Goal: Task Accomplishment & Management: Manage account settings

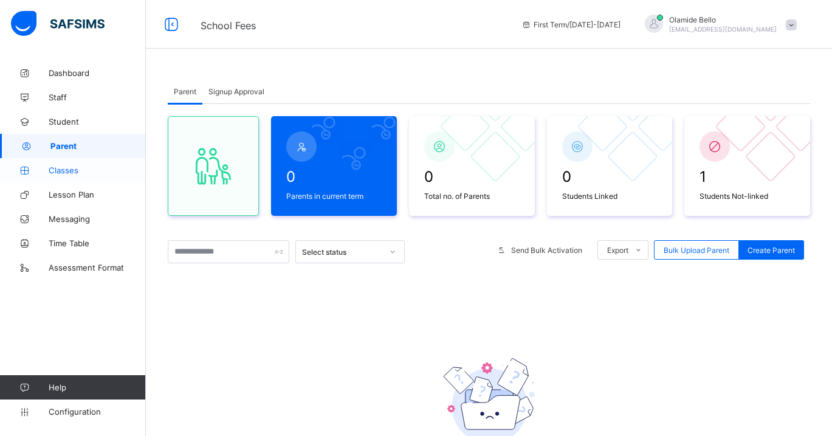
click at [64, 165] on span "Classes" at bounding box center [97, 170] width 97 height 10
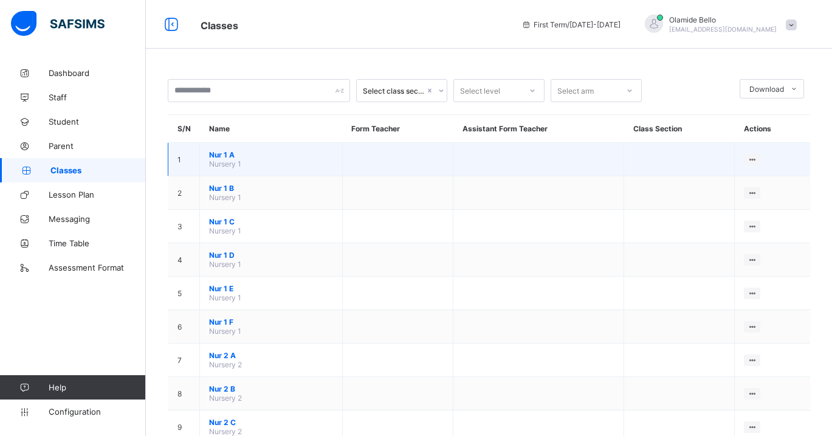
click at [276, 162] on td "Nur 1 A Nursery 1" at bounding box center [271, 159] width 143 height 33
click at [752, 158] on icon at bounding box center [752, 159] width 10 height 9
click at [723, 188] on li "View Class" at bounding box center [710, 183] width 97 height 22
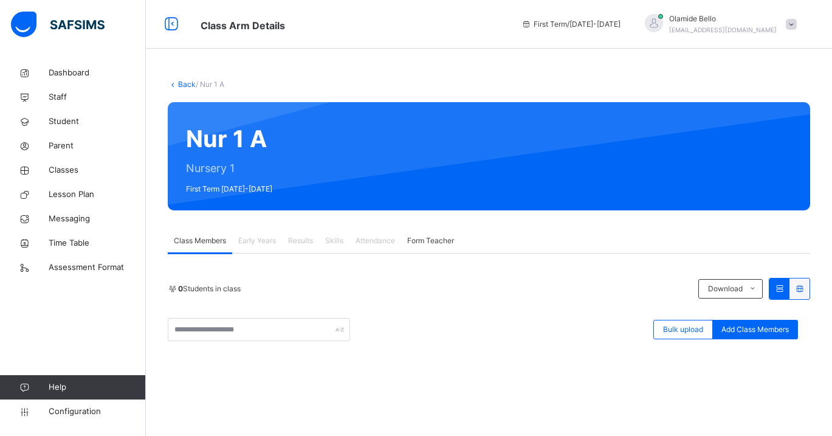
click at [272, 238] on span "Early Years" at bounding box center [257, 240] width 38 height 11
click at [219, 241] on span "Class Members" at bounding box center [200, 240] width 52 height 11
click at [246, 241] on span "Early Years" at bounding box center [257, 240] width 38 height 11
click at [297, 234] on div "Results" at bounding box center [300, 241] width 37 height 24
click at [339, 238] on span "Skills" at bounding box center [334, 240] width 18 height 11
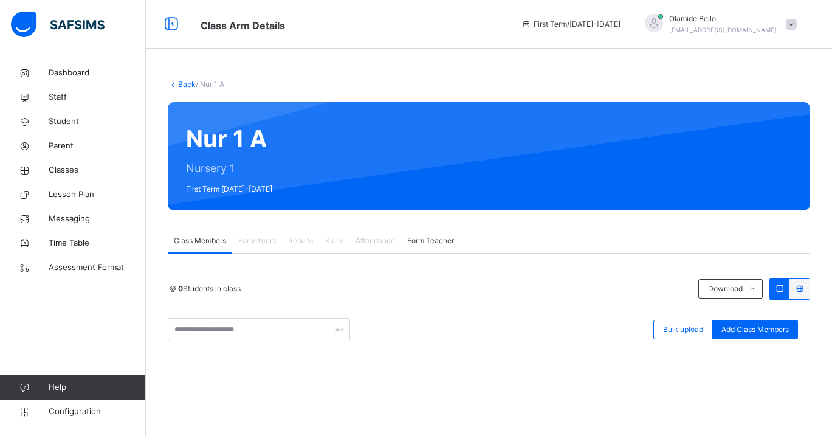
click at [421, 239] on span "Form Teacher" at bounding box center [430, 240] width 47 height 11
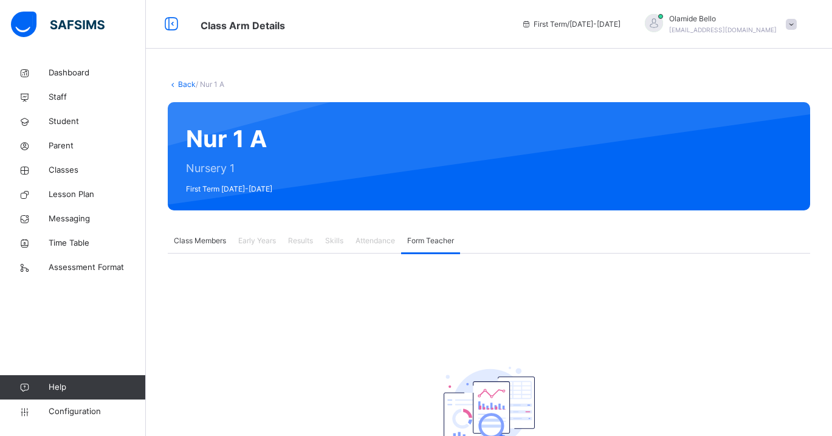
click at [201, 242] on span "Class Members" at bounding box center [200, 240] width 52 height 11
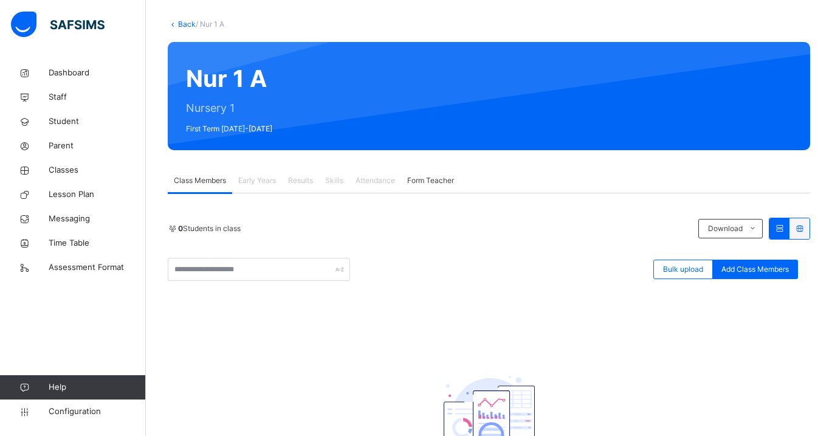
scroll to position [83, 0]
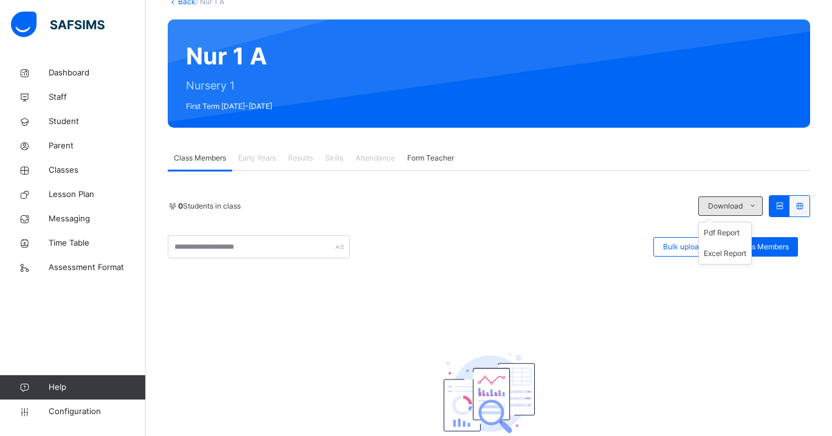
click at [747, 204] on span at bounding box center [752, 205] width 19 height 19
click at [586, 222] on div "0 Students in class Download Pdf Report Excel Report Bulk upload Add Class Memb…" at bounding box center [489, 226] width 642 height 63
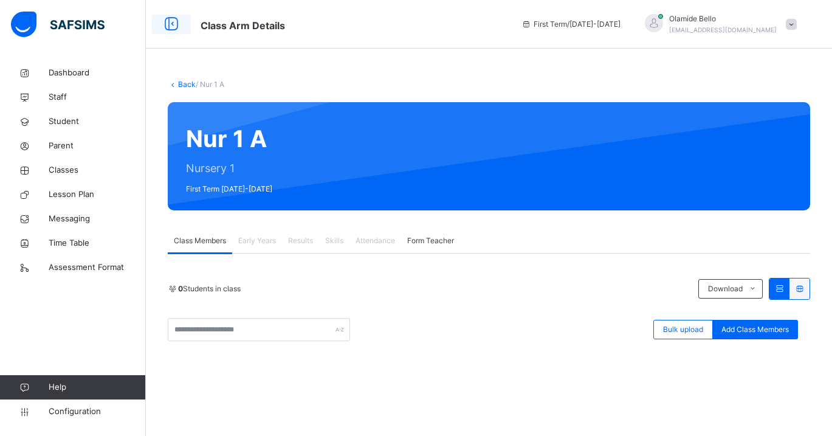
click at [174, 23] on icon at bounding box center [171, 24] width 21 height 22
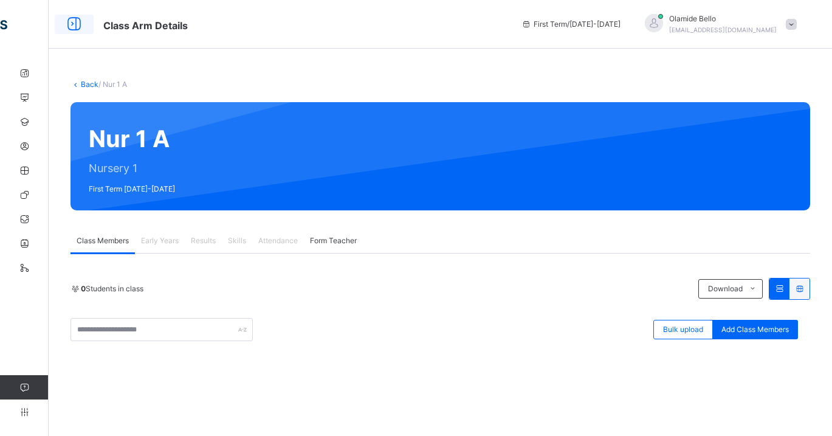
click at [71, 25] on icon at bounding box center [74, 24] width 21 height 22
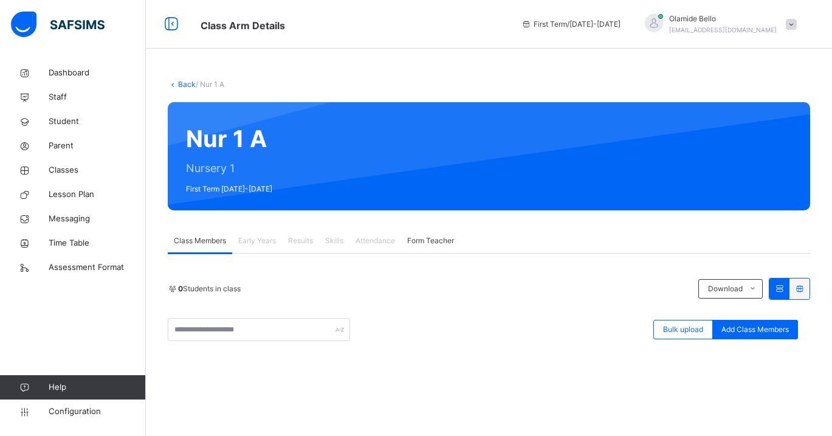
click at [175, 80] on icon at bounding box center [173, 84] width 10 height 9
click at [174, 84] on icon at bounding box center [173, 84] width 10 height 9
click at [181, 84] on link "Back" at bounding box center [187, 84] width 18 height 9
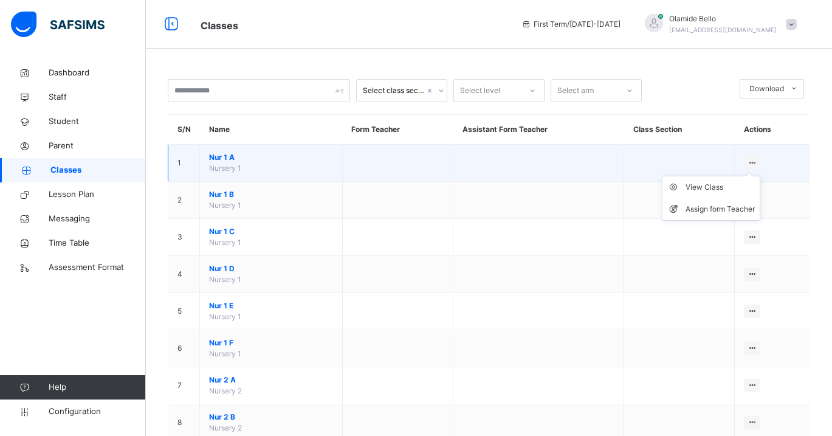
click at [752, 160] on icon at bounding box center [752, 162] width 10 height 9
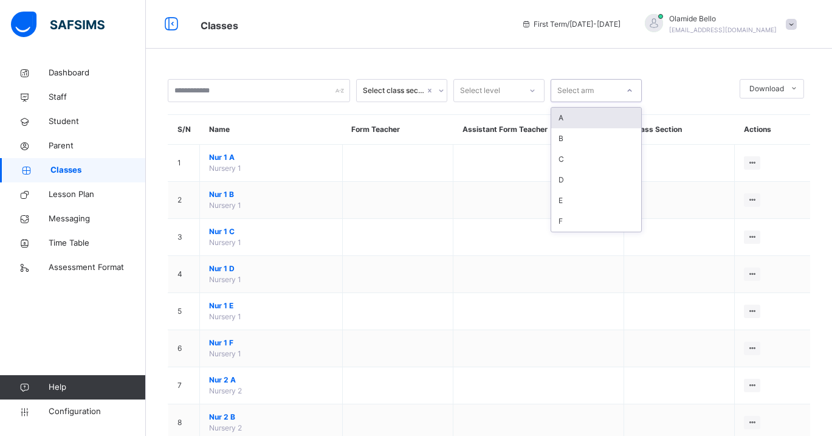
click at [622, 91] on div at bounding box center [629, 90] width 21 height 19
click at [598, 95] on div "Select arm" at bounding box center [584, 90] width 67 height 19
click at [568, 142] on div "B" at bounding box center [596, 138] width 90 height 21
click at [589, 79] on div "B" at bounding box center [596, 90] width 91 height 23
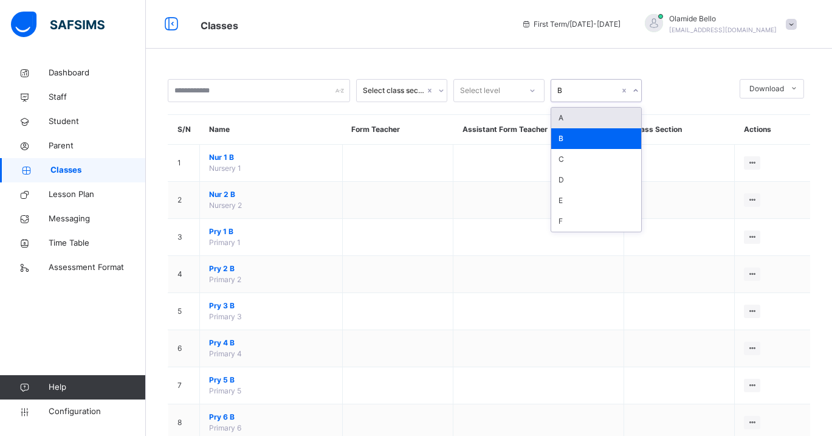
click at [582, 114] on div "A" at bounding box center [596, 118] width 90 height 21
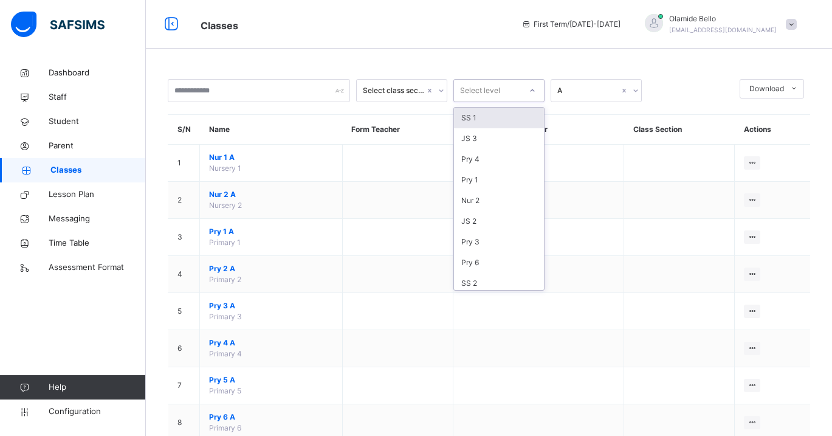
click at [520, 101] on div "Select level" at bounding box center [498, 90] width 91 height 23
click at [421, 122] on th "Form Teacher" at bounding box center [397, 130] width 111 height 30
click at [421, 92] on div "Select class section" at bounding box center [394, 90] width 62 height 11
click at [406, 63] on div "Select class section Select level A Download Pdf Report Excel Report S/N Name F…" at bounding box center [489, 377] width 686 height 633
click at [328, 75] on div "Select class section Select level A Download Pdf Report Excel Report S/N Name F…" at bounding box center [489, 377] width 686 height 633
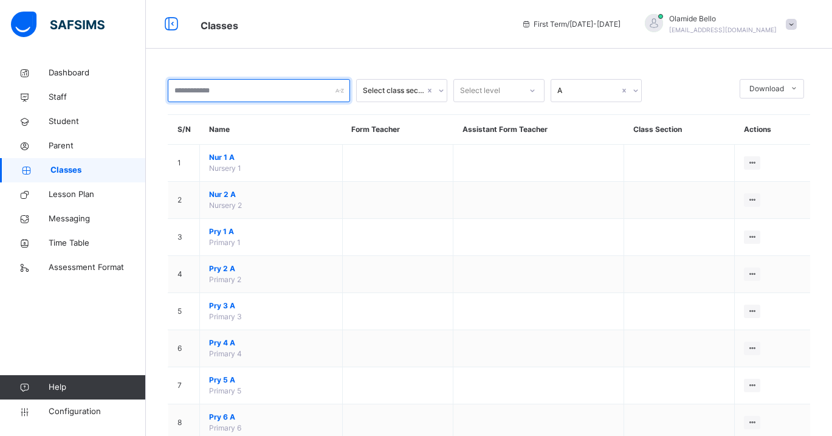
click at [315, 82] on input "text" at bounding box center [259, 90] width 182 height 23
click at [309, 59] on div "Select class section Select level A Download Pdf Report Excel Report S/N Name F…" at bounding box center [489, 347] width 686 height 694
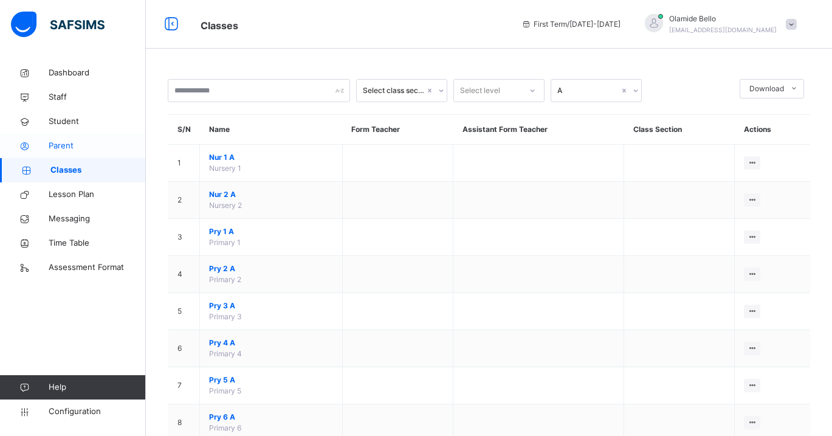
click at [58, 149] on span "Parent" at bounding box center [97, 146] width 97 height 12
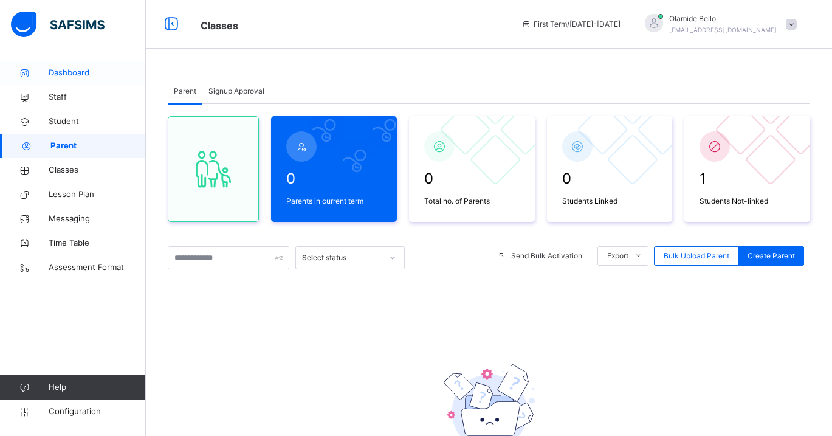
click at [71, 74] on span "Dashboard" at bounding box center [97, 73] width 97 height 12
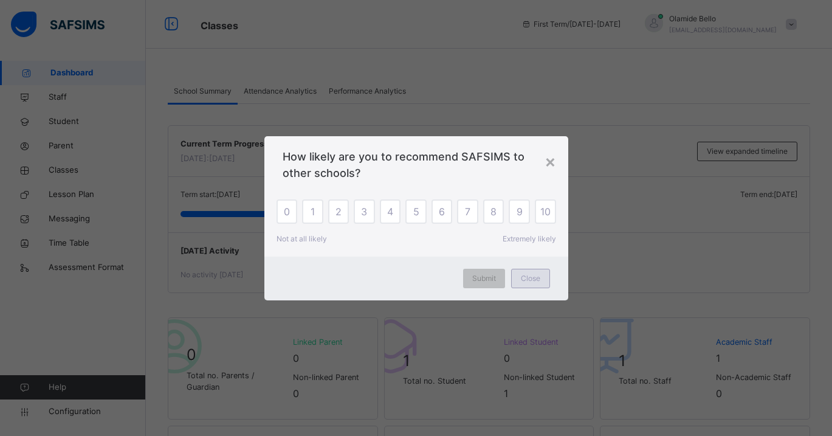
click at [521, 275] on span "Close" at bounding box center [530, 278] width 19 height 11
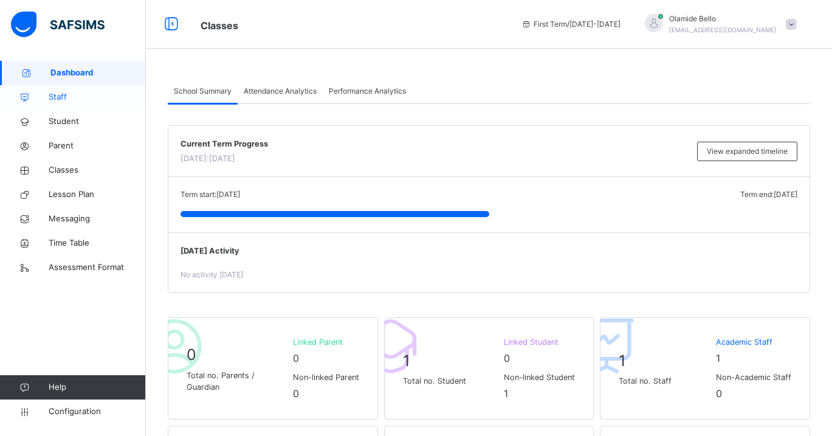
click at [63, 94] on span "Staff" at bounding box center [97, 97] width 97 height 12
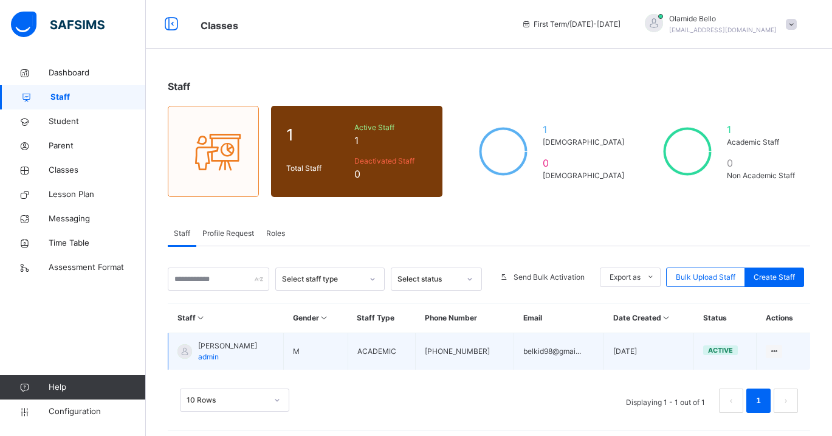
scroll to position [15, 0]
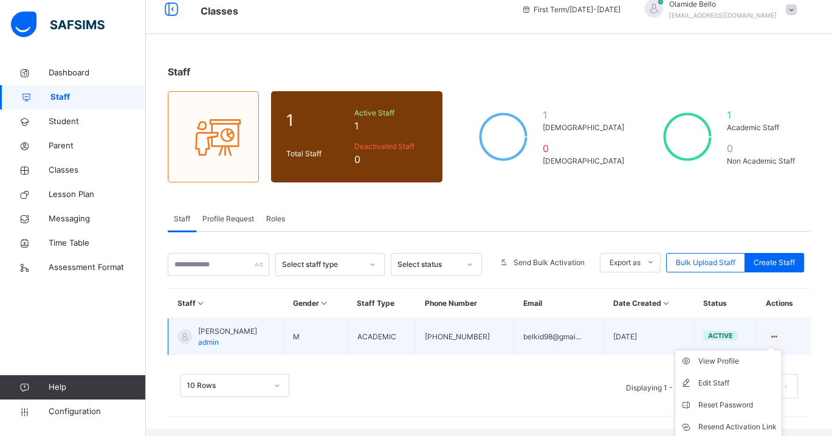
click at [775, 349] on ul "View Profile Edit Staff Reset Password Resend Activation Link Change Email Dele…" at bounding box center [729, 415] width 108 height 132
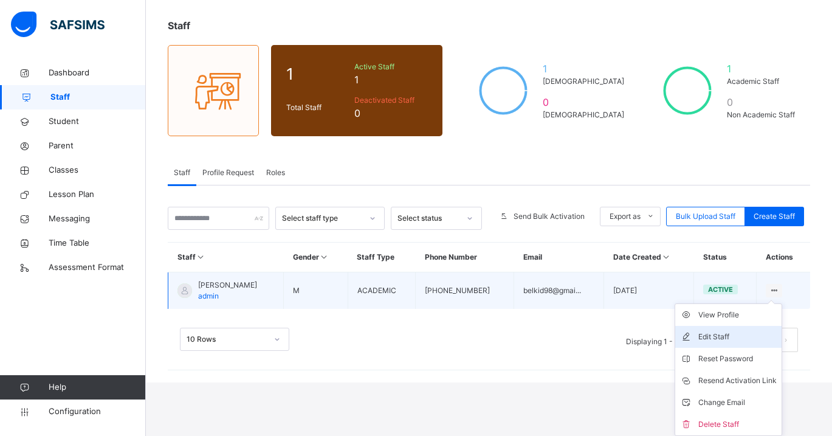
click at [724, 329] on li "Edit Staff" at bounding box center [728, 337] width 106 height 22
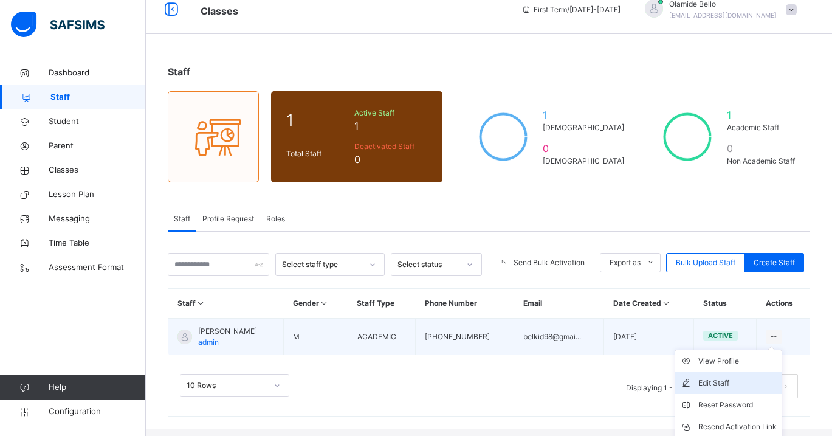
select select "**"
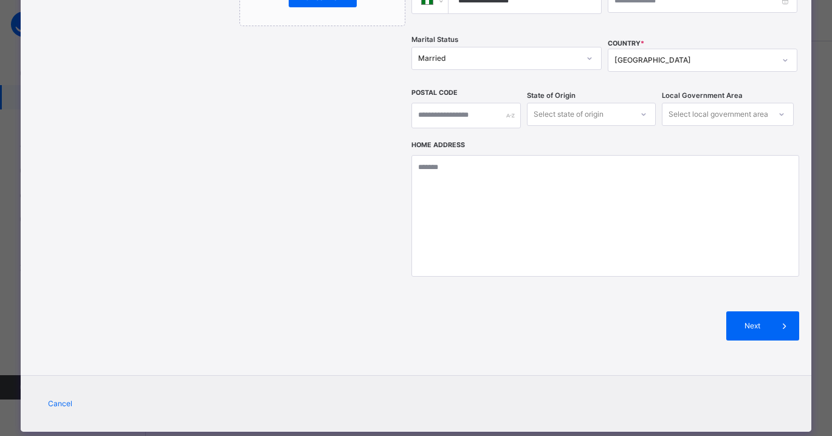
scroll to position [0, 0]
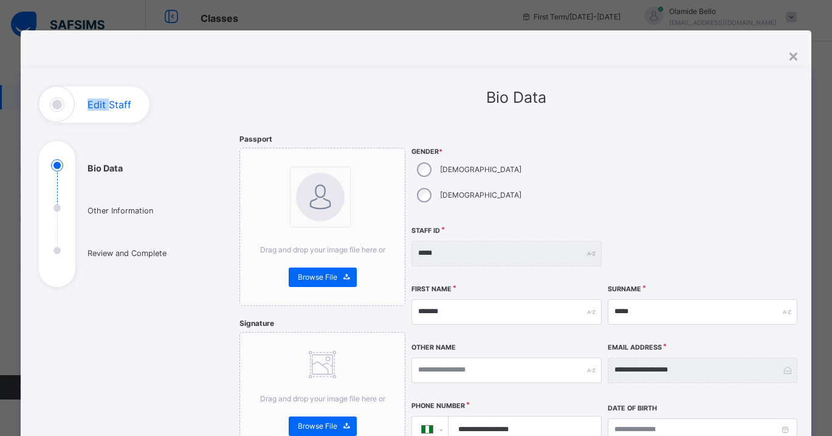
drag, startPoint x: 57, startPoint y: 101, endPoint x: 108, endPoint y: 108, distance: 51.5
click at [108, 108] on div "Edit Staff" at bounding box center [94, 104] width 111 height 36
click at [790, 57] on div "×" at bounding box center [794, 56] width 12 height 26
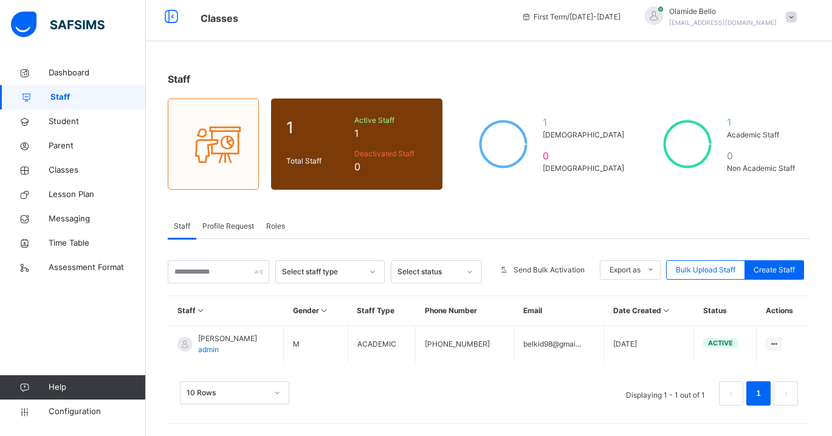
scroll to position [15, 0]
click at [70, 123] on span "Student" at bounding box center [97, 121] width 97 height 12
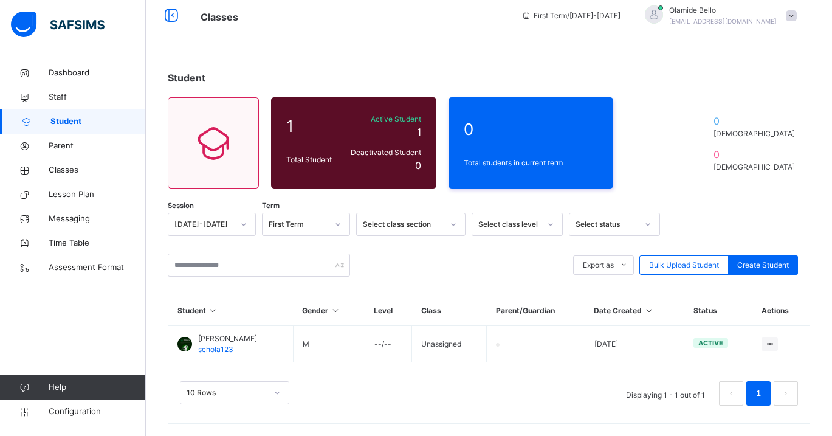
scroll to position [9, 0]
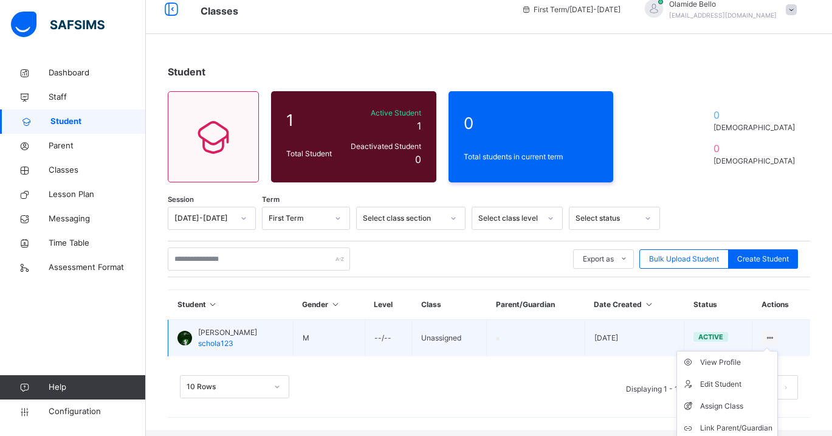
click at [772, 351] on ul "View Profile Edit Student Assign Class Link Parent/Guardian Delete Student" at bounding box center [726, 406] width 101 height 111
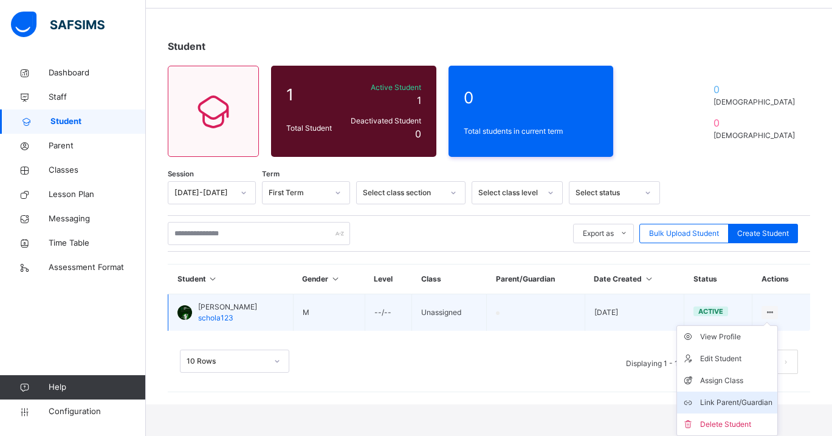
click at [730, 404] on div "Link Parent/Guardian" at bounding box center [736, 402] width 72 height 12
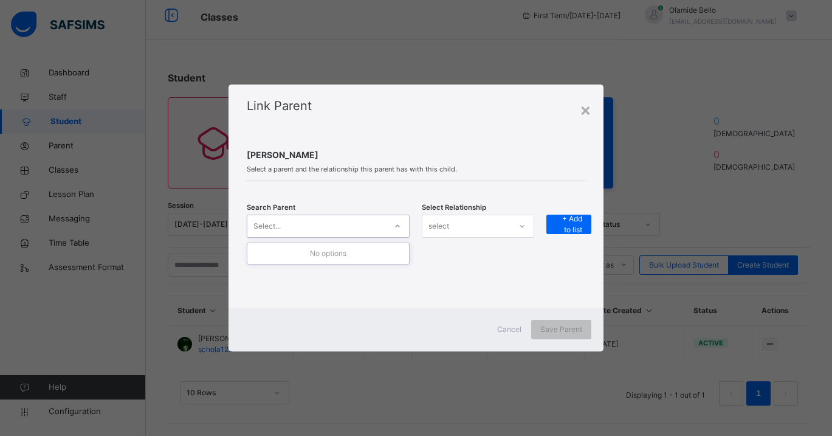
click at [400, 229] on icon at bounding box center [397, 226] width 7 height 12
click at [460, 283] on div "[PERSON_NAME] Select a parent and the relationship this parent has with this ch…" at bounding box center [416, 220] width 374 height 174
click at [484, 228] on div "select" at bounding box center [466, 225] width 88 height 19
click at [507, 182] on div "[PERSON_NAME] Select a parent and the relationship this parent has with this ch…" at bounding box center [416, 220] width 374 height 174
click at [586, 110] on div "×" at bounding box center [586, 110] width 12 height 26
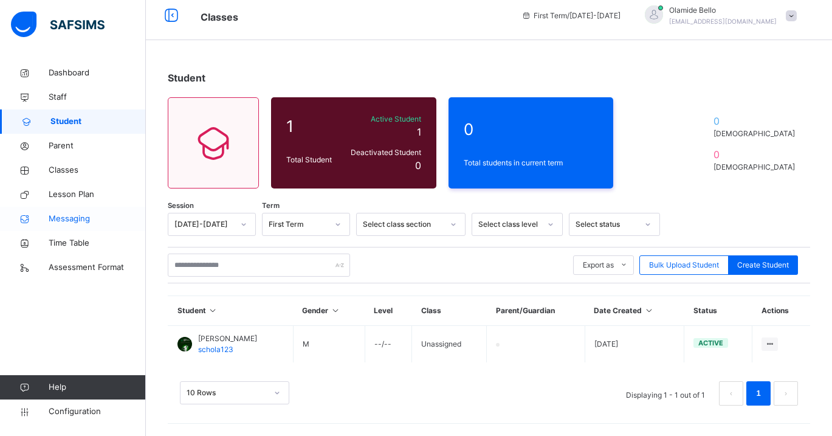
click at [80, 209] on link "Messaging" at bounding box center [73, 219] width 146 height 24
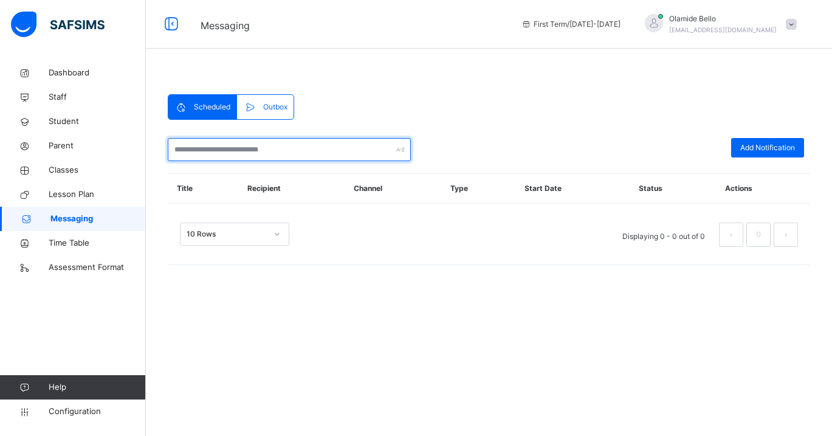
click at [287, 142] on input "text" at bounding box center [289, 149] width 243 height 23
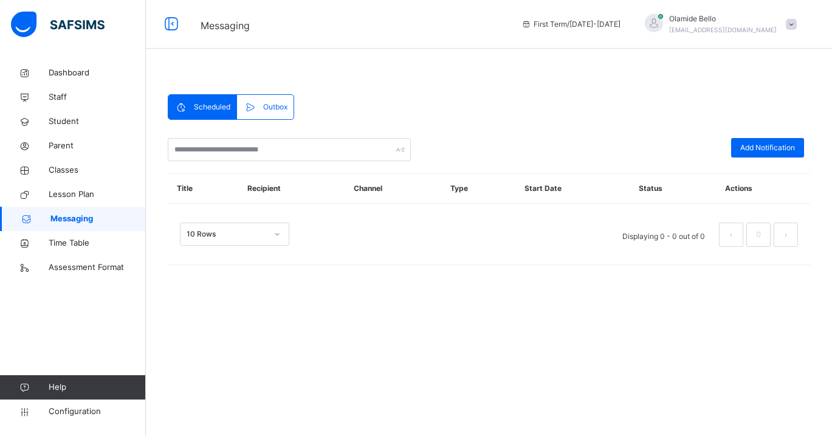
click at [270, 109] on span "Outbox" at bounding box center [275, 106] width 24 height 11
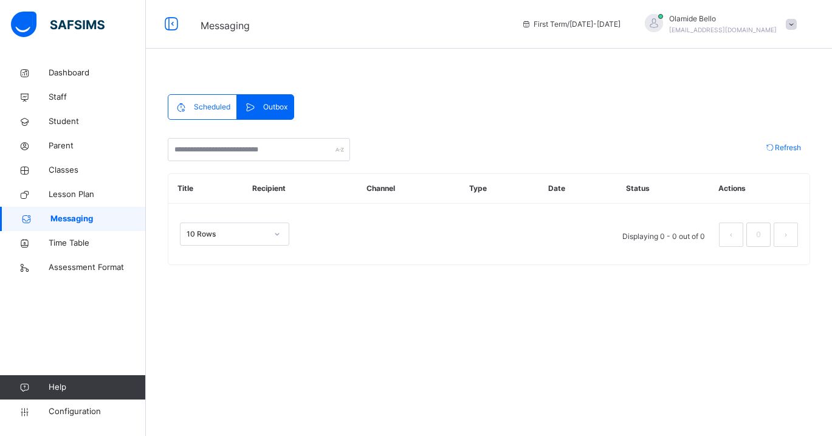
click at [216, 104] on span "Scheduled" at bounding box center [212, 106] width 36 height 11
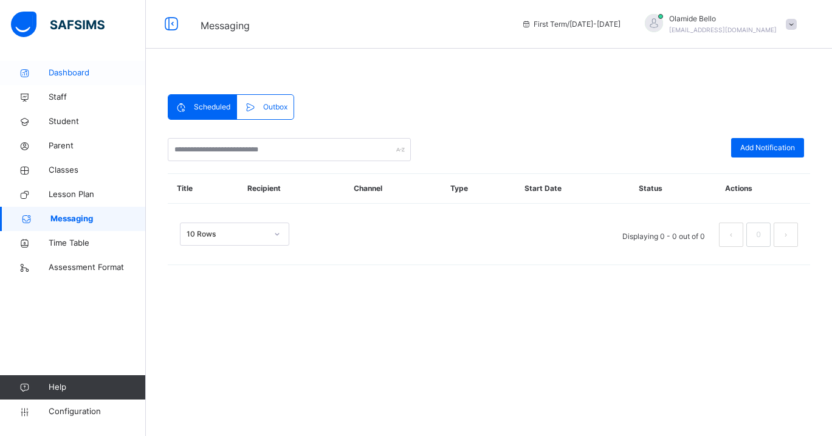
click at [68, 69] on span "Dashboard" at bounding box center [97, 73] width 97 height 12
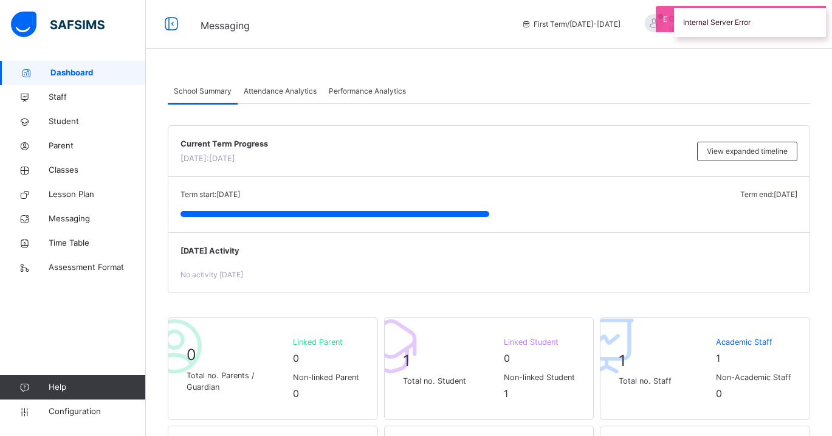
click at [274, 93] on span "Attendance Analytics" at bounding box center [280, 91] width 73 height 11
click at [285, 87] on span "Attendance Analytics" at bounding box center [280, 91] width 73 height 11
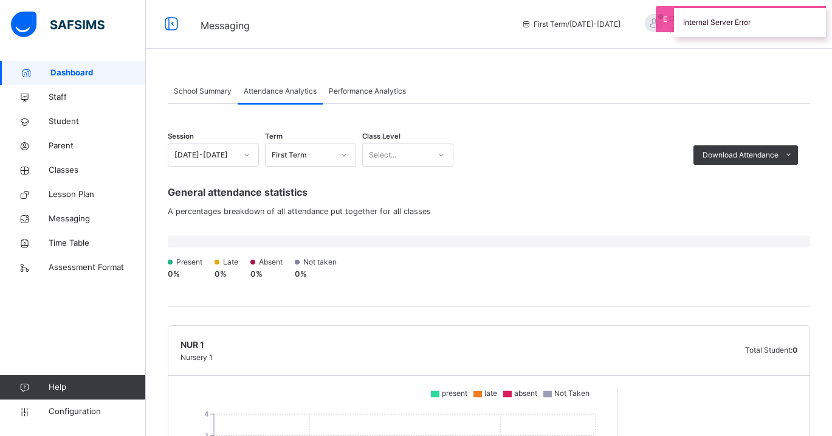
click at [358, 94] on span "Performance Analytics" at bounding box center [367, 91] width 77 height 11
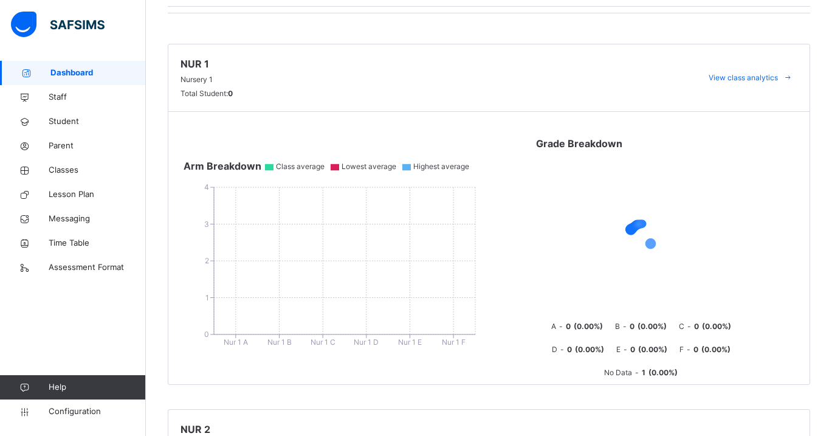
scroll to position [171, 0]
click at [66, 97] on span "Staff" at bounding box center [97, 97] width 97 height 12
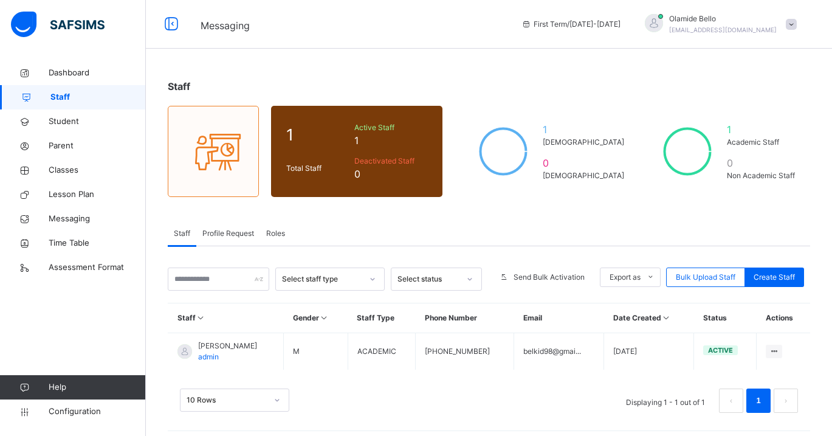
click at [200, 322] on icon at bounding box center [201, 317] width 10 height 9
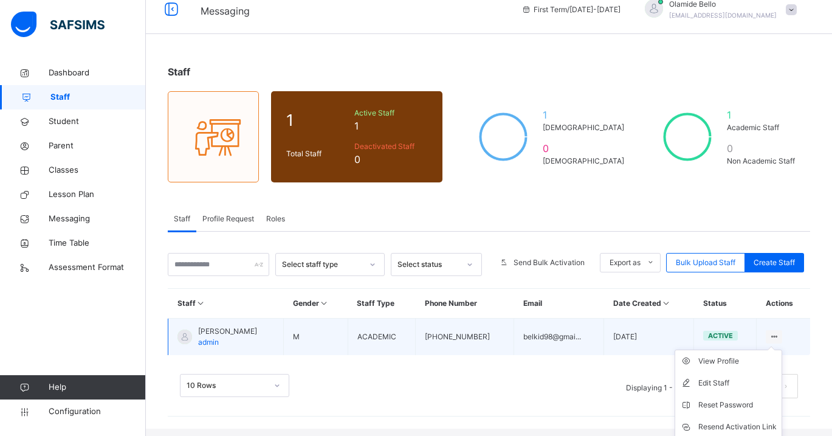
click at [772, 340] on icon at bounding box center [774, 336] width 10 height 9
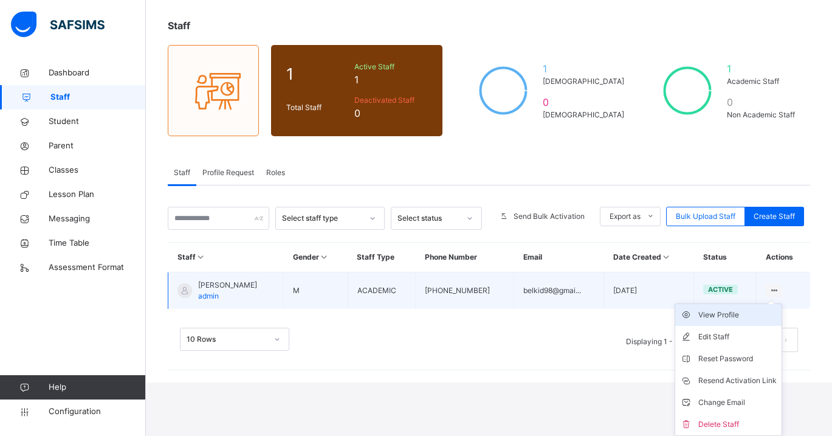
click at [711, 312] on div "View Profile" at bounding box center [737, 315] width 78 height 12
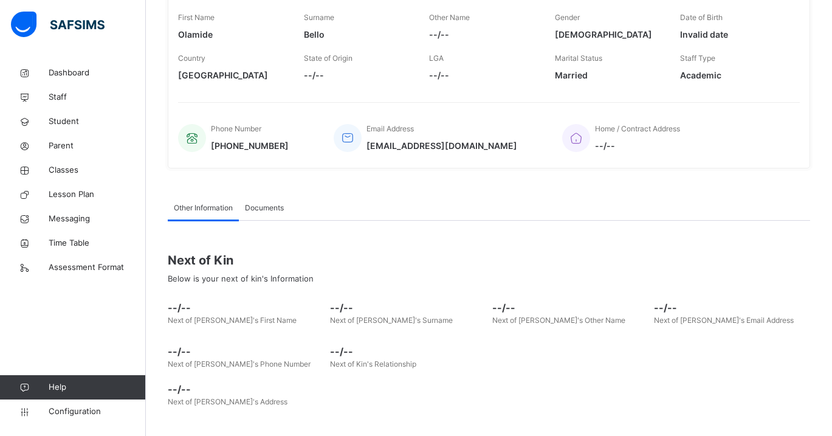
scroll to position [264, 0]
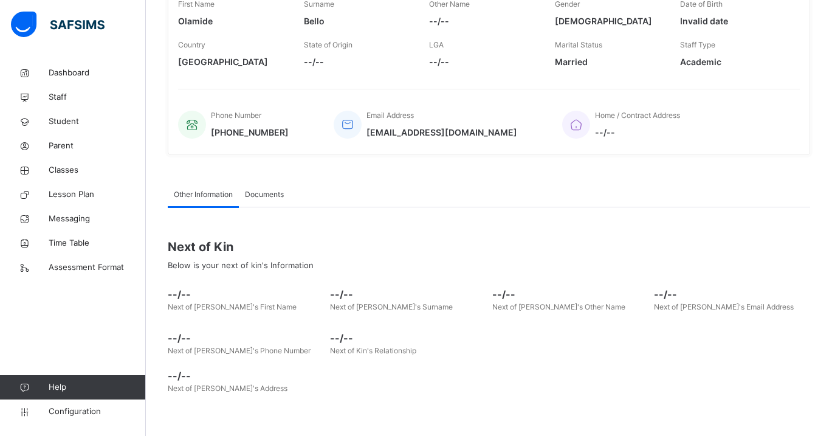
click at [266, 198] on span "Documents" at bounding box center [264, 194] width 39 height 11
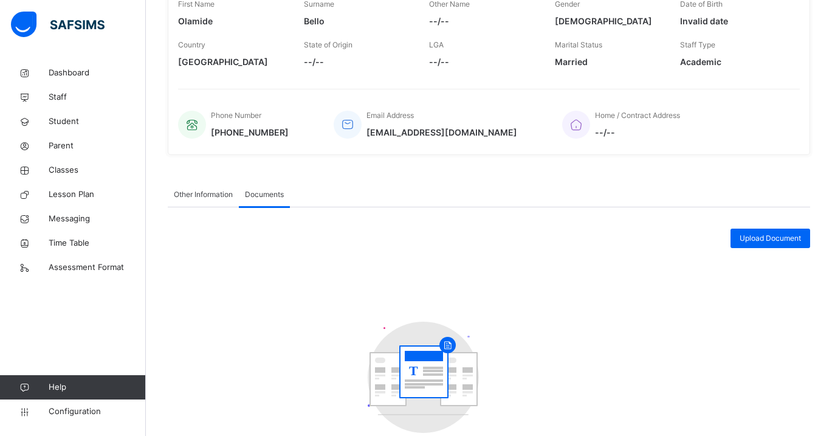
click at [215, 192] on span "Other Information" at bounding box center [203, 194] width 59 height 11
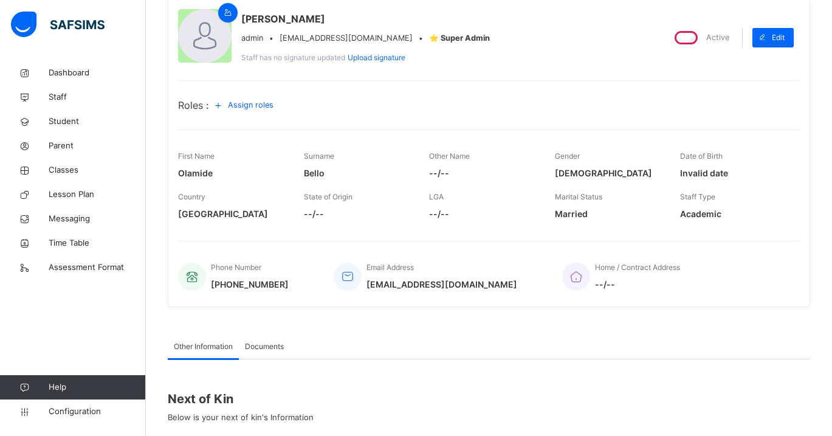
scroll to position [0, 0]
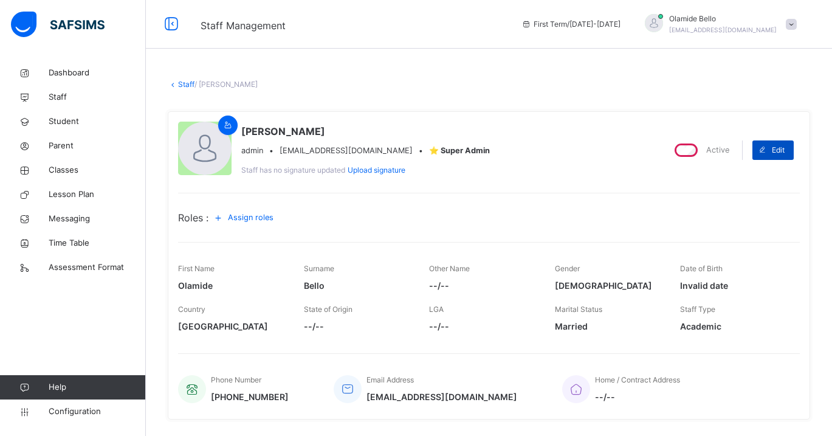
click at [758, 147] on icon at bounding box center [762, 150] width 9 height 10
select select "**"
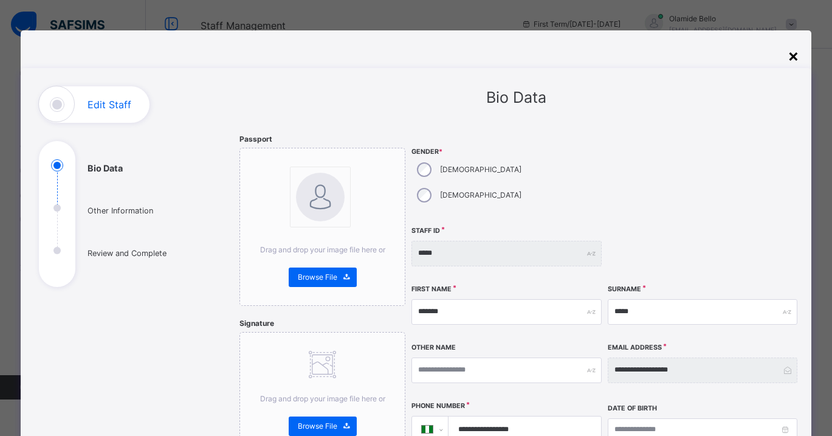
click at [788, 55] on div "×" at bounding box center [794, 56] width 12 height 26
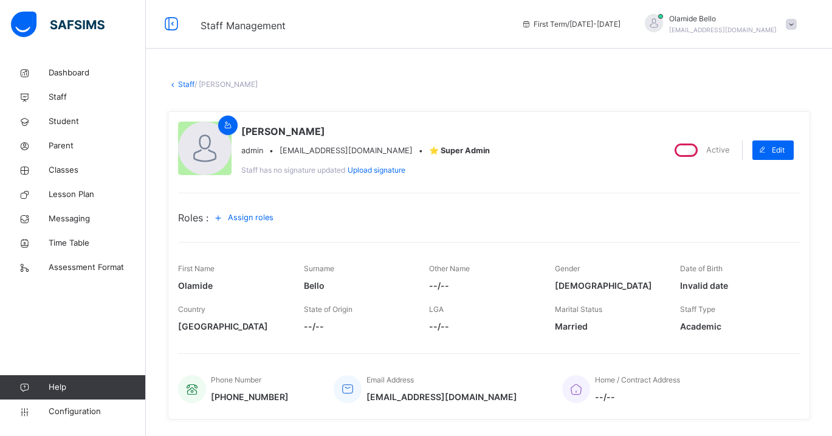
click at [244, 219] on span "Assign roles" at bounding box center [251, 217] width 46 height 12
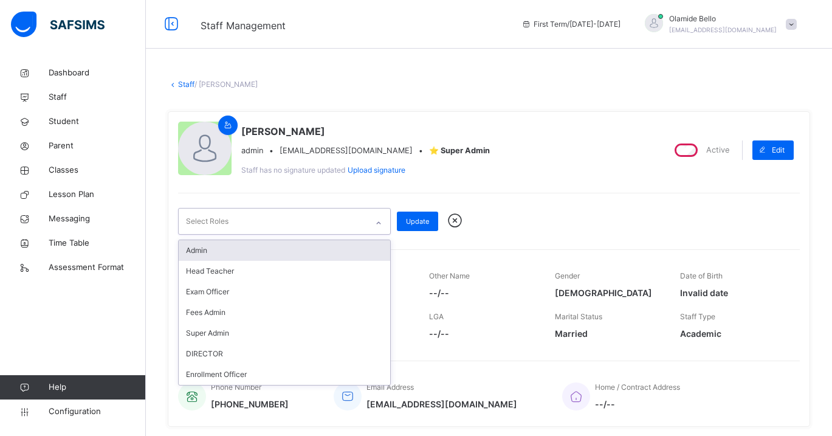
click at [334, 225] on div "Select Roles" at bounding box center [273, 221] width 188 height 26
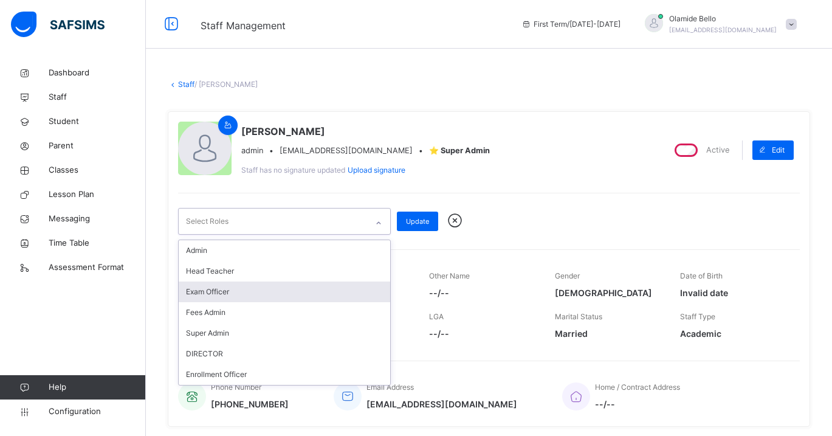
click at [456, 225] on icon at bounding box center [454, 220] width 21 height 18
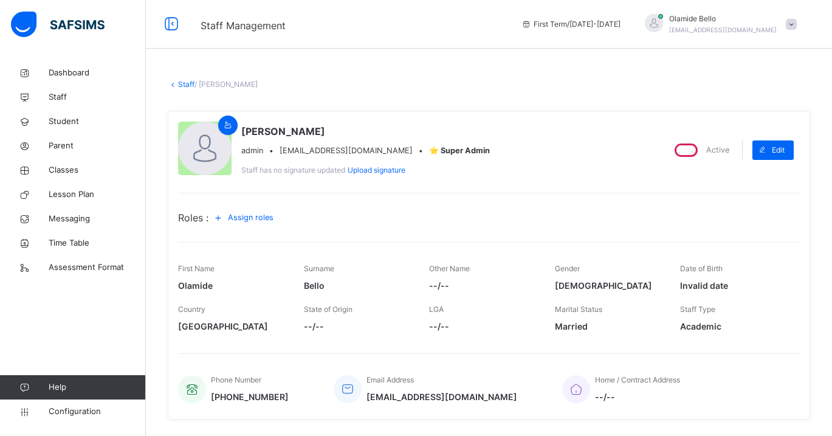
click at [262, 216] on span "Assign roles" at bounding box center [251, 217] width 46 height 12
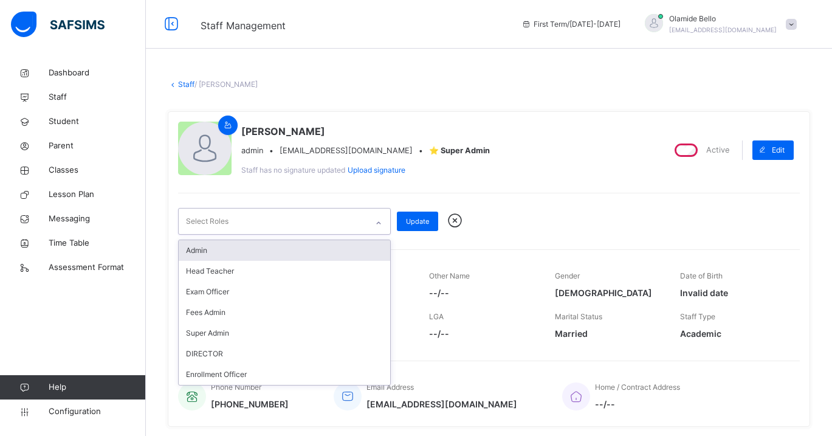
click at [227, 216] on div "Select Roles" at bounding box center [207, 221] width 43 height 23
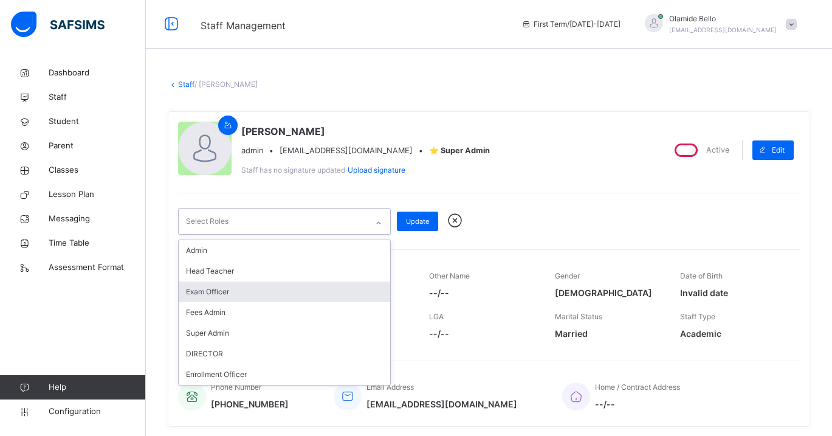
click at [461, 218] on icon at bounding box center [454, 220] width 21 height 18
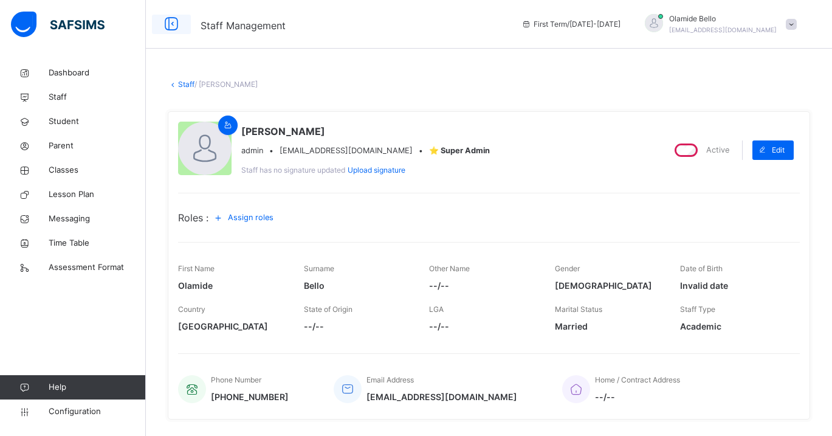
click at [175, 18] on icon at bounding box center [171, 24] width 21 height 22
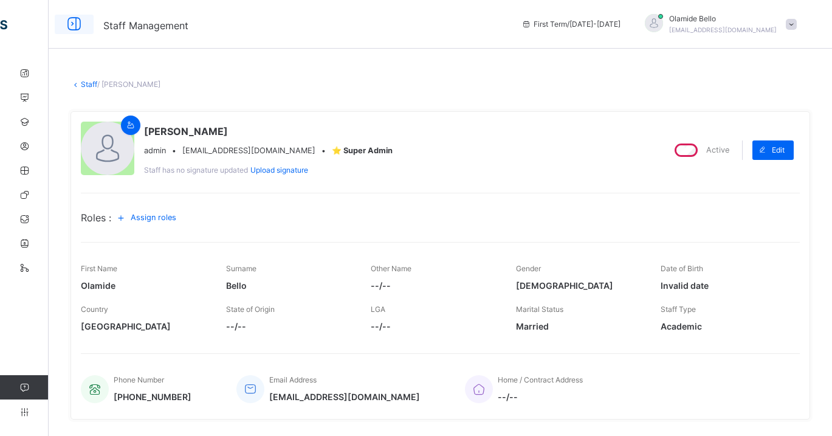
click at [70, 25] on icon at bounding box center [74, 24] width 21 height 22
